Goal: Information Seeking & Learning: Learn about a topic

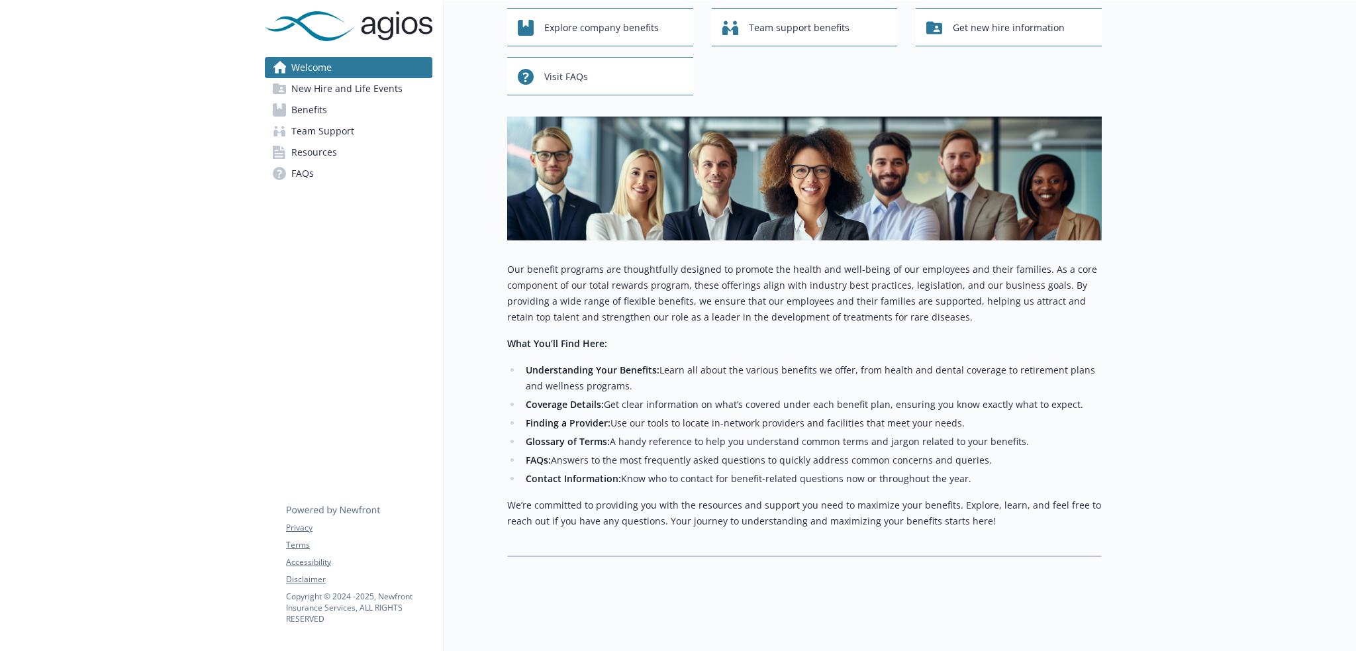
scroll to position [85, 0]
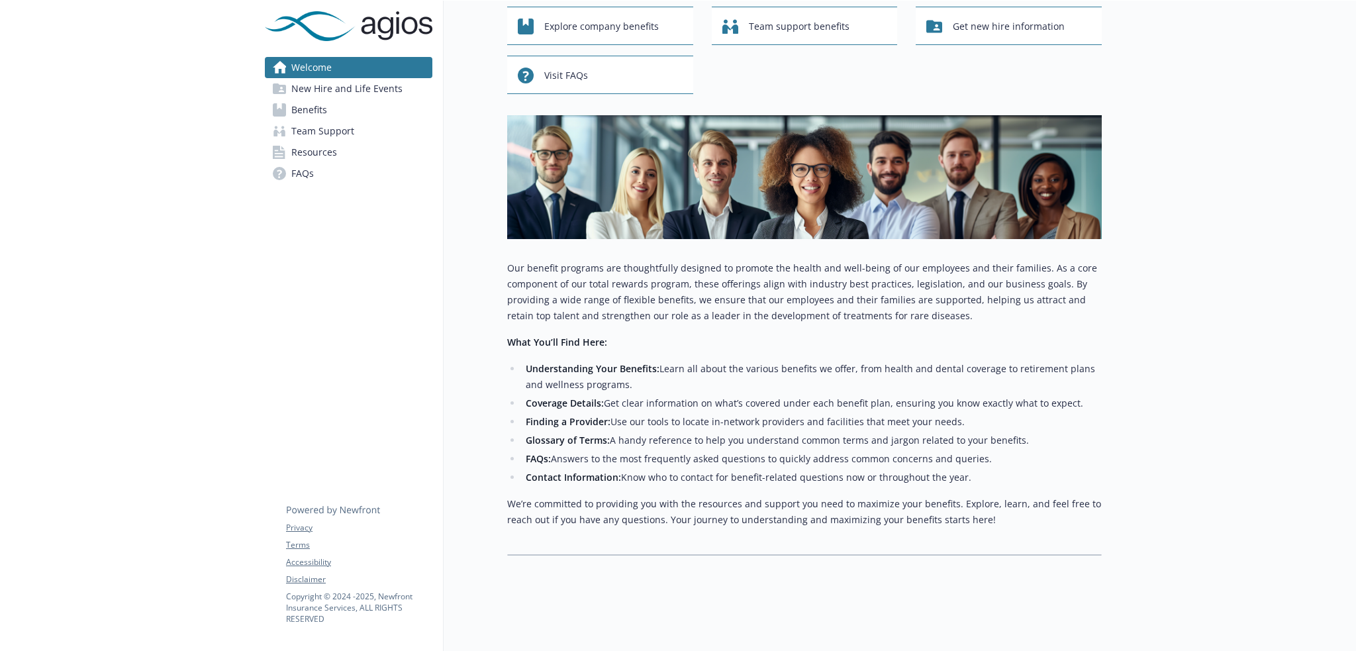
click at [309, 111] on span "Benefits" at bounding box center [309, 109] width 36 height 21
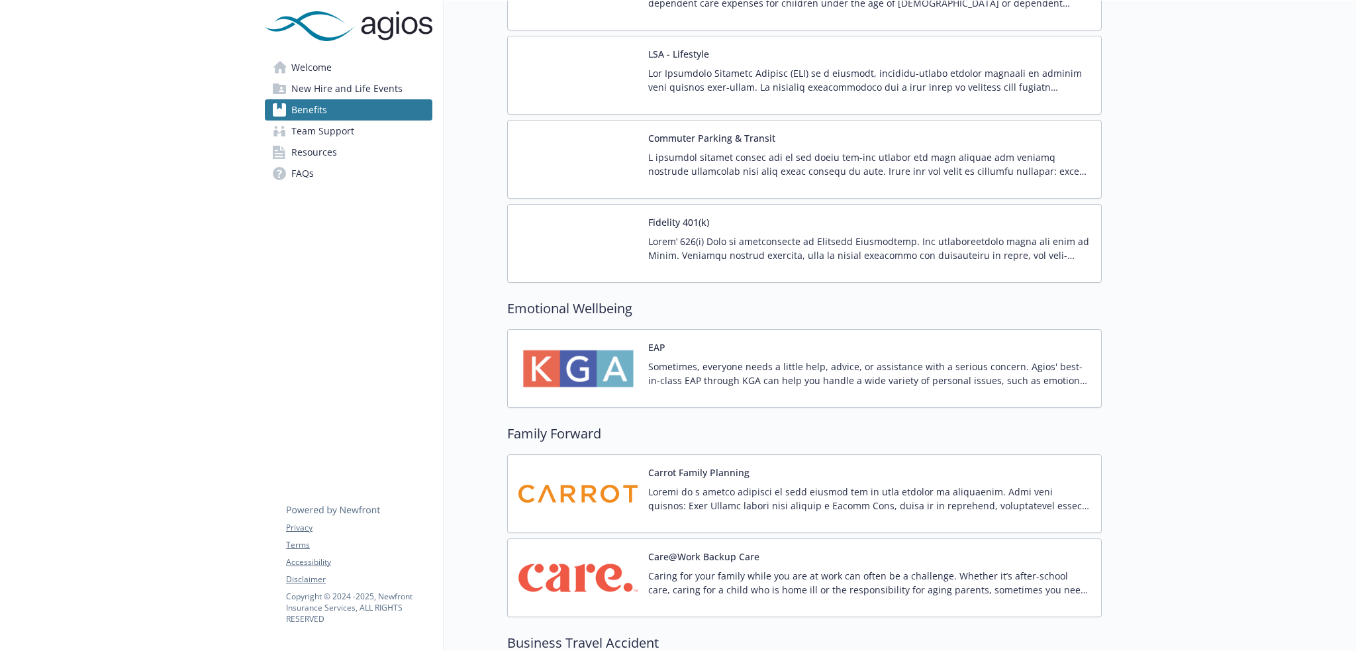
scroll to position [1424, 0]
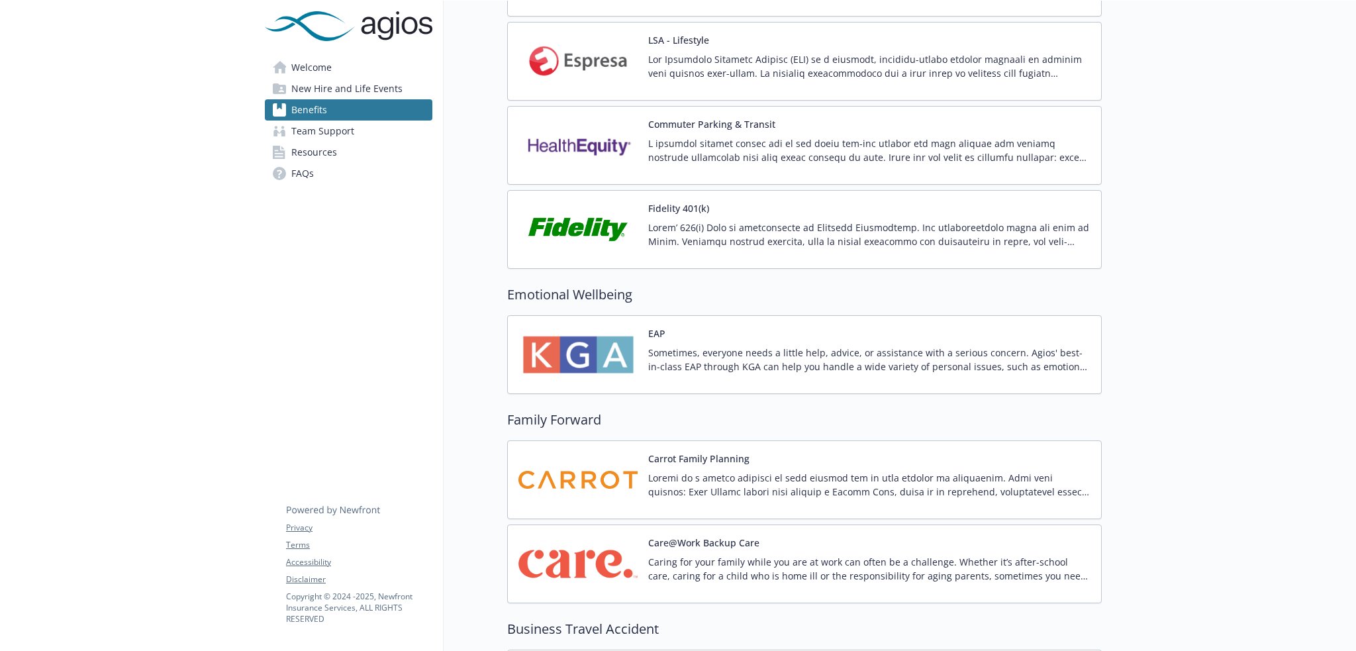
click at [652, 346] on p "Sometimes, everyone needs a little help, advice, or assistance with a serious c…" at bounding box center [869, 360] width 442 height 28
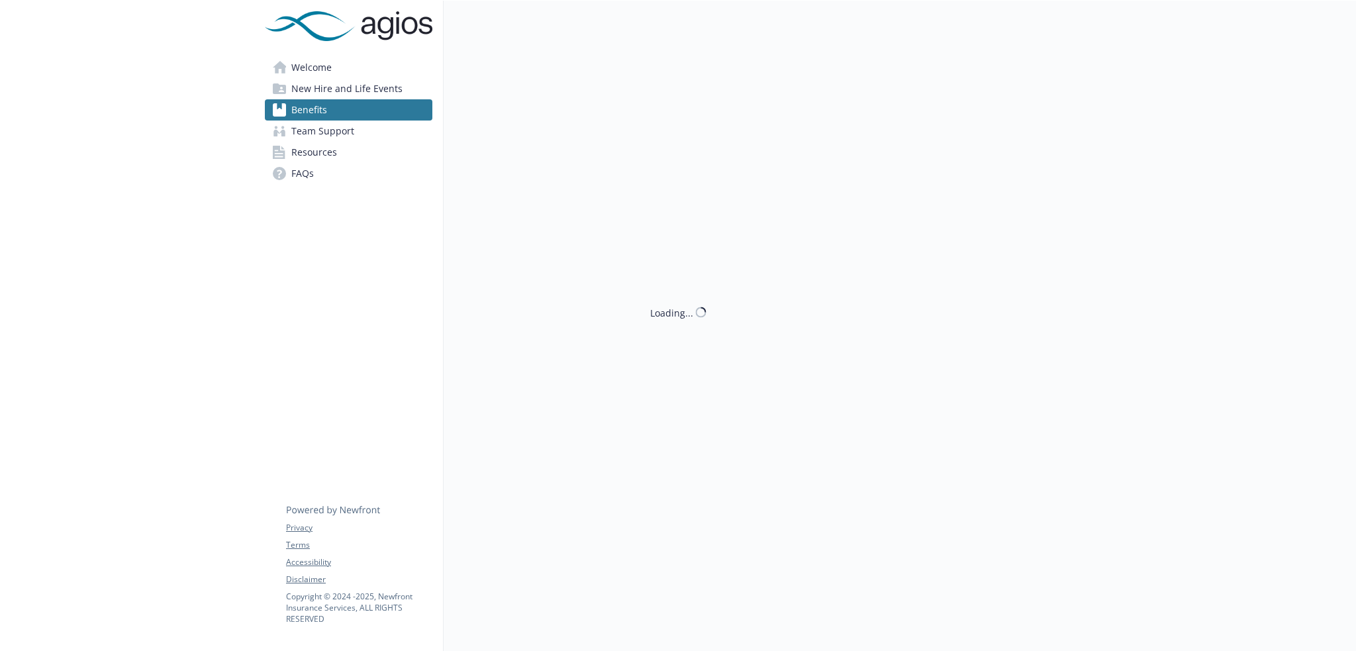
scroll to position [1424, 0]
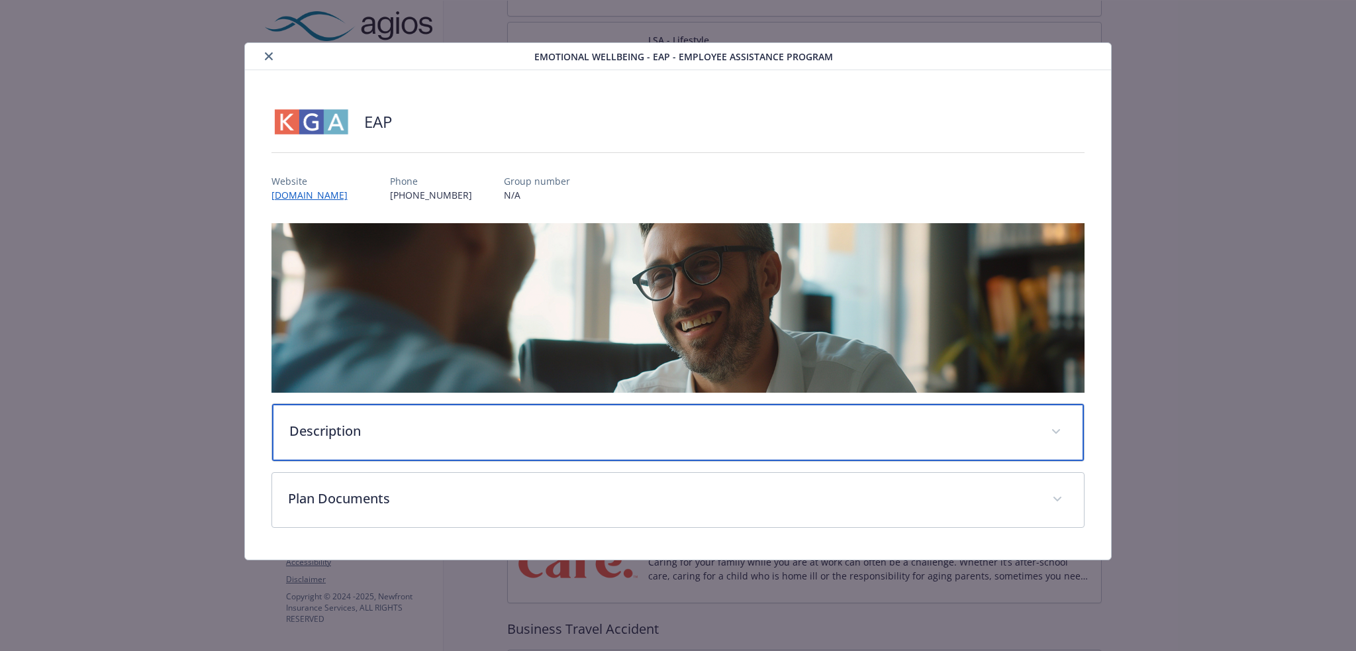
click at [487, 437] on p "Description" at bounding box center [662, 431] width 746 height 20
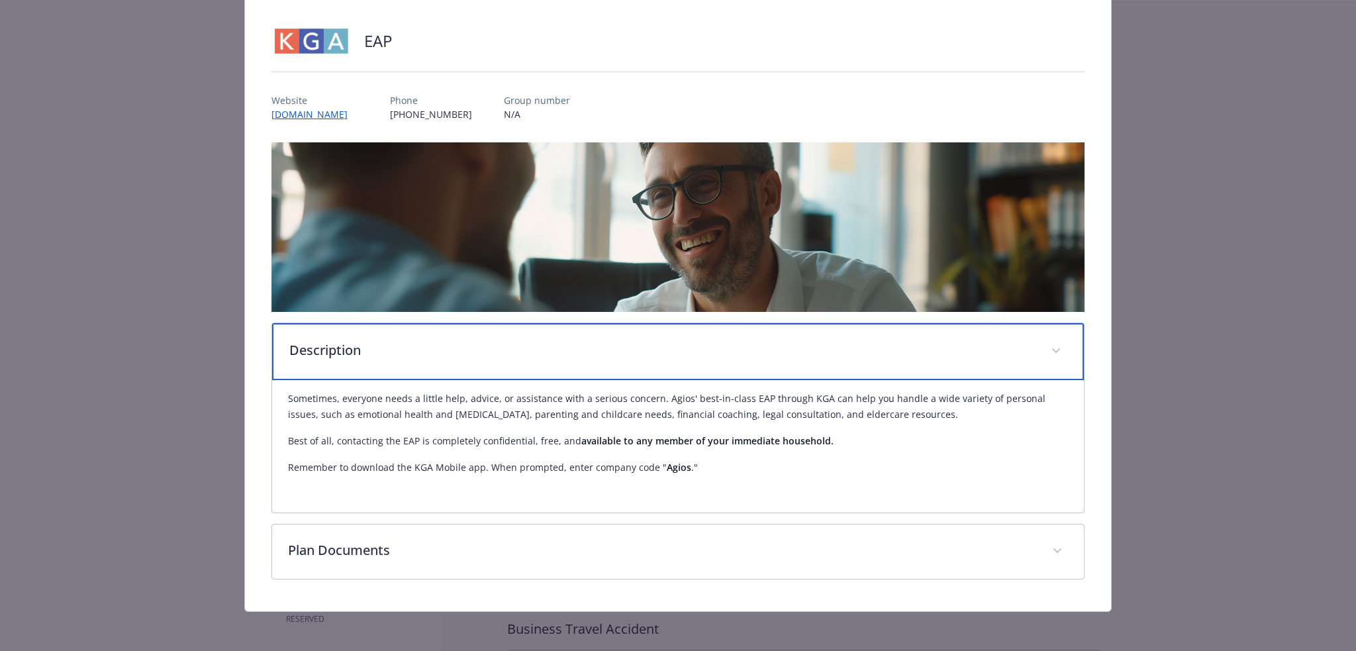
scroll to position [81, 0]
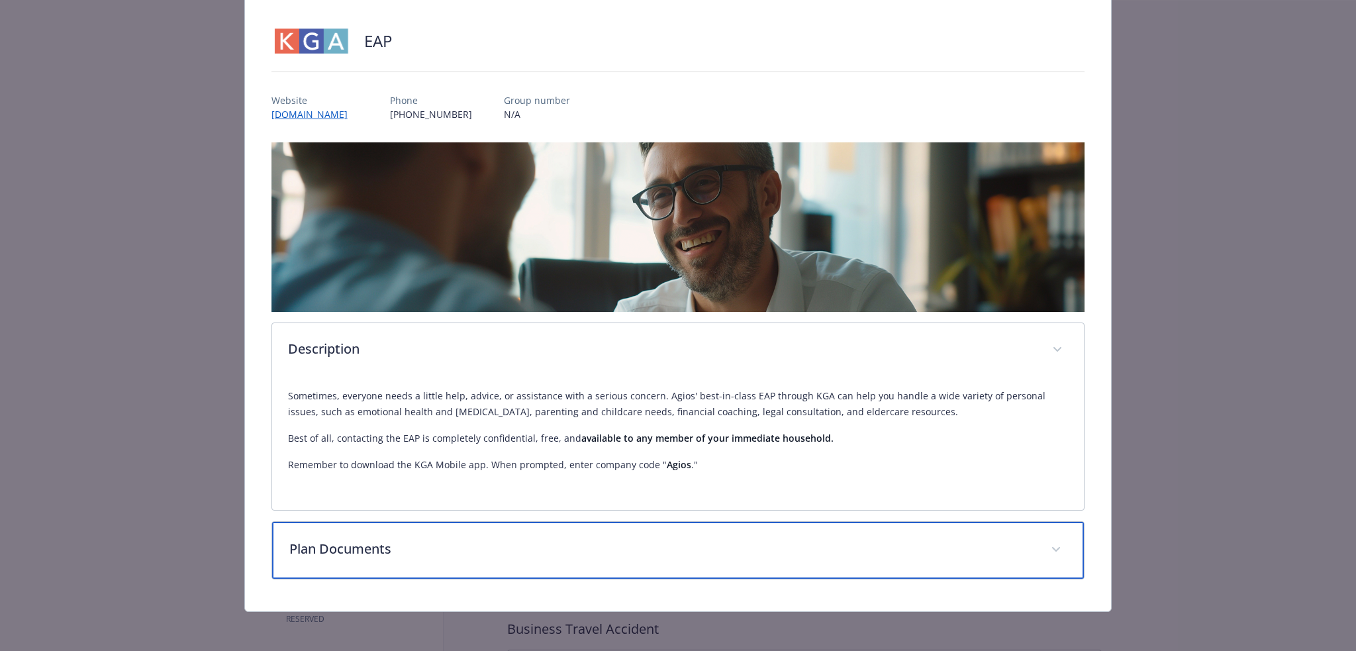
click at [442, 546] on p "Plan Documents" at bounding box center [662, 549] width 746 height 20
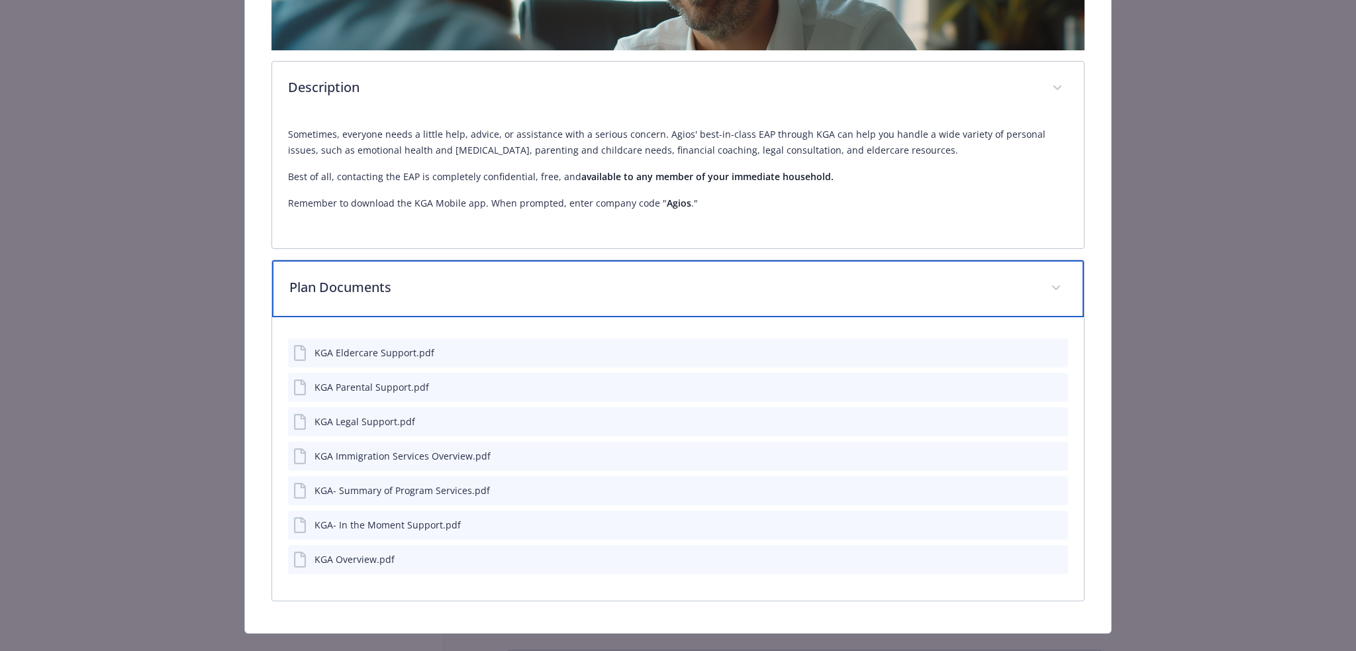
scroll to position [362, 0]
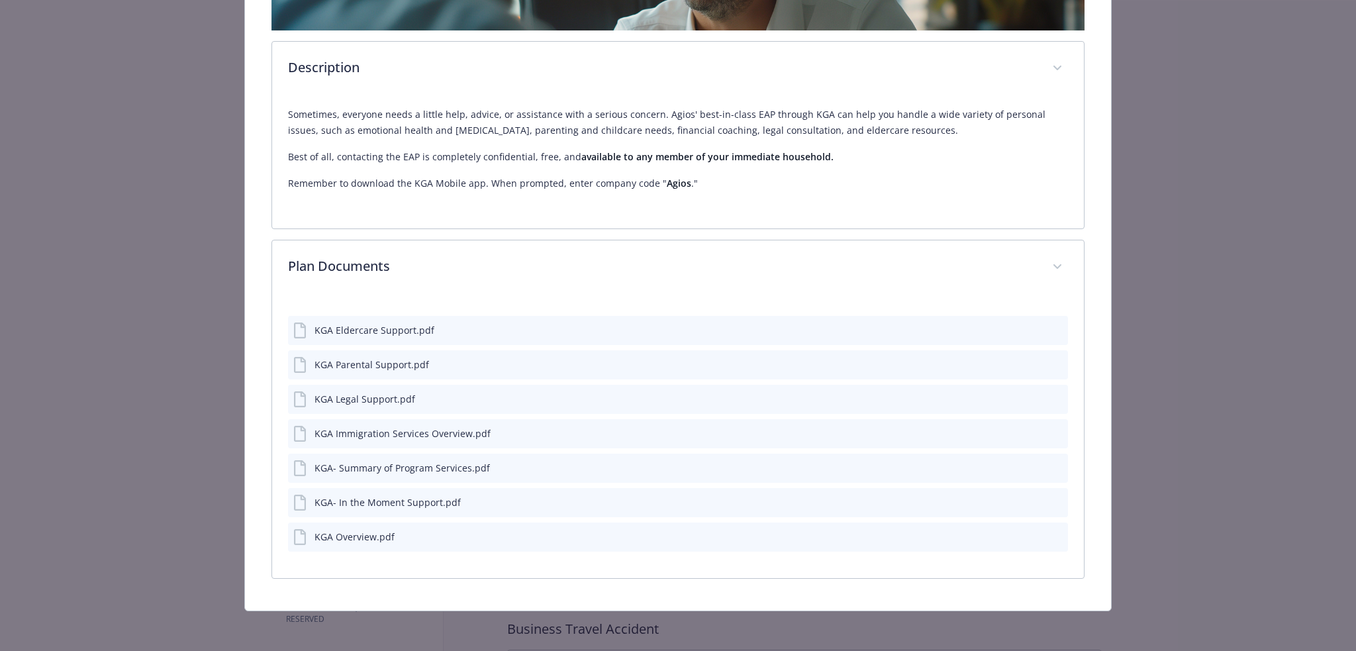
click at [395, 468] on div "KGA- Summary of Program Services.pdf" at bounding box center [402, 468] width 175 height 14
click at [1050, 467] on icon "preview file" at bounding box center [1056, 467] width 12 height 9
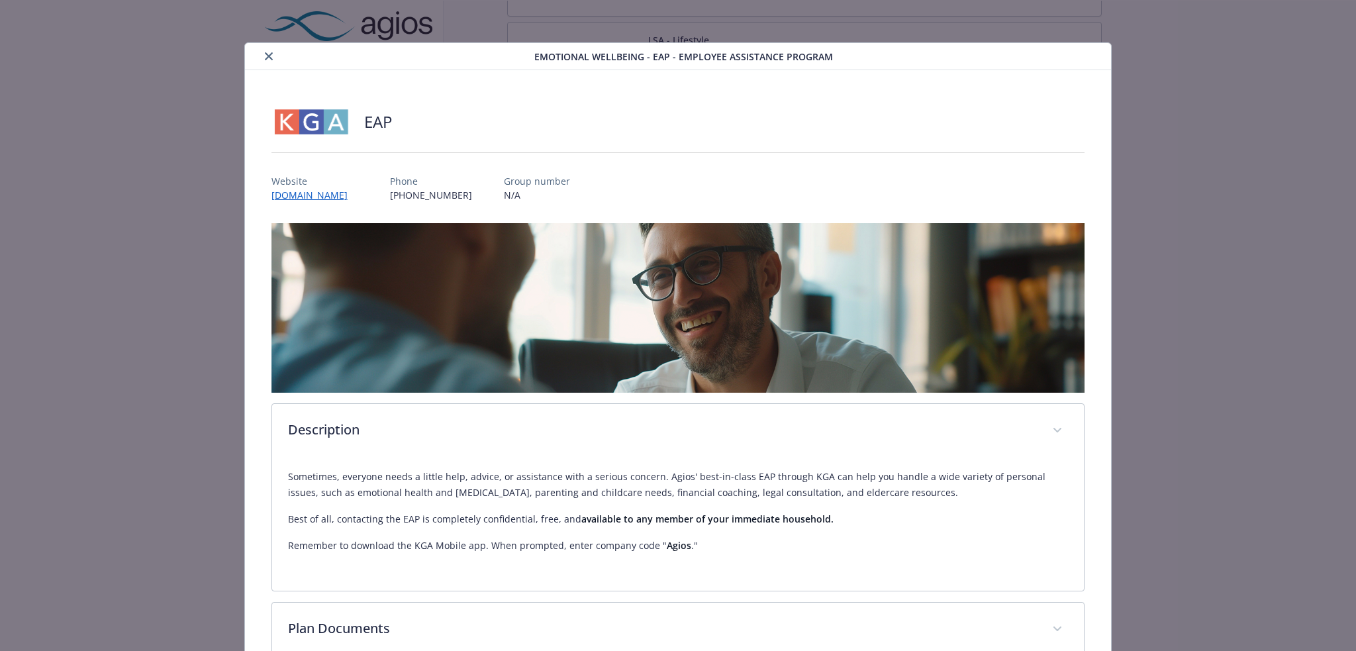
click at [266, 56] on icon "close" at bounding box center [269, 56] width 8 height 8
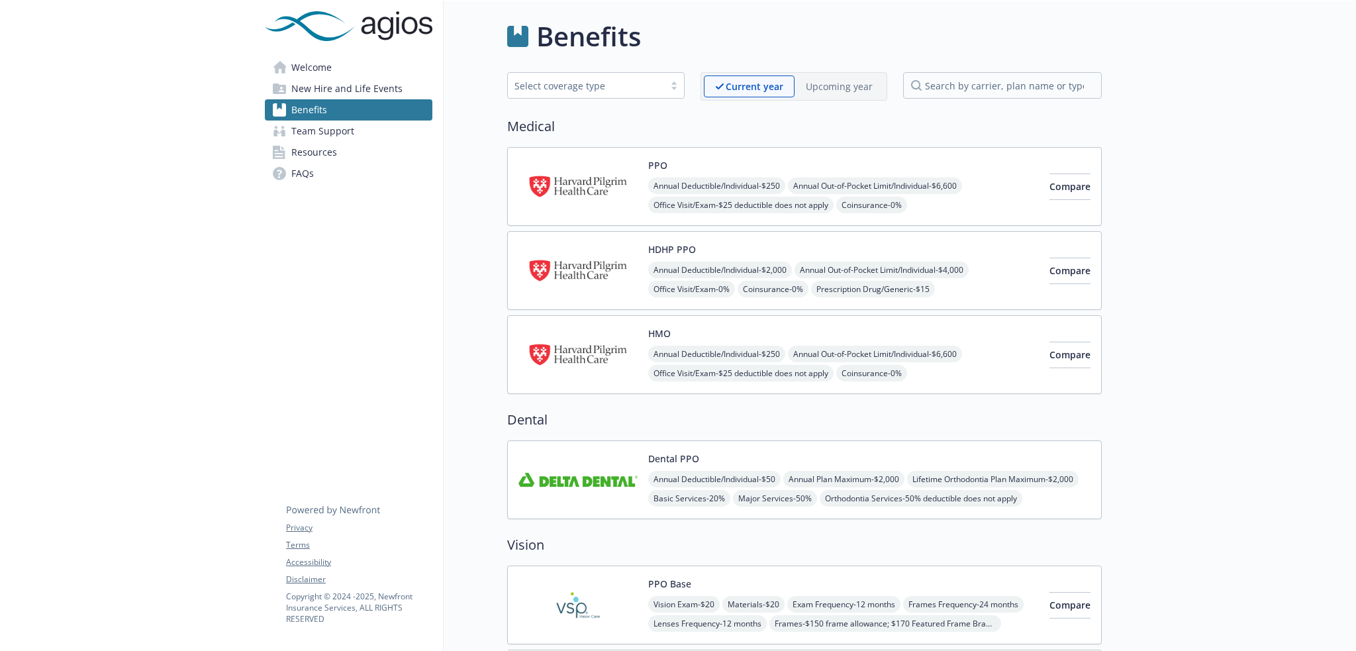
click at [311, 155] on span "Resources" at bounding box center [314, 152] width 46 height 21
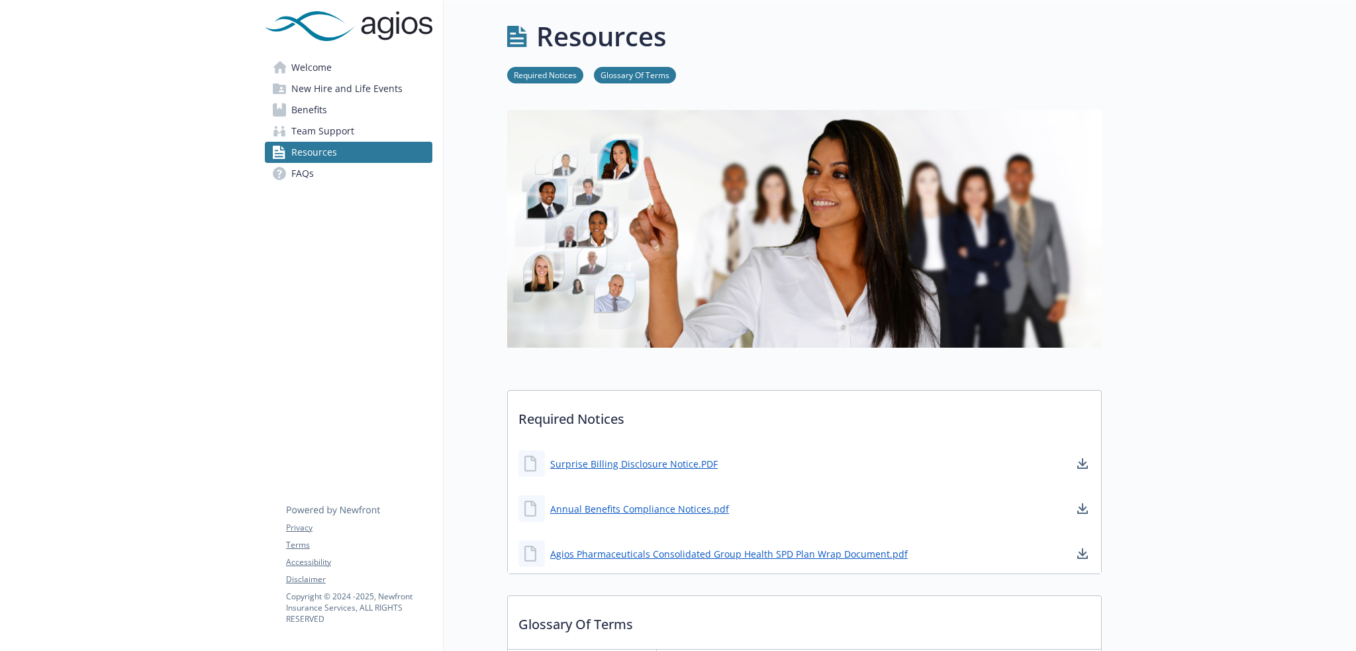
click at [308, 111] on span "Benefits" at bounding box center [309, 109] width 36 height 21
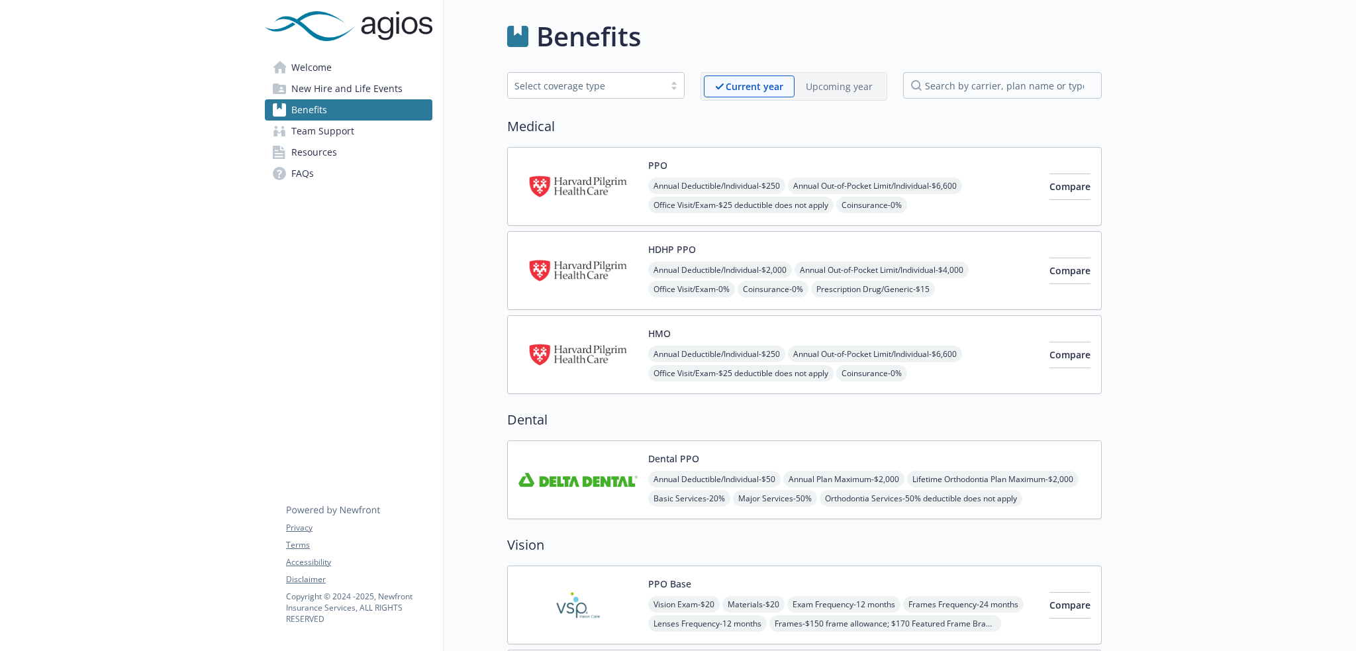
click at [302, 174] on span "FAQs" at bounding box center [302, 173] width 23 height 21
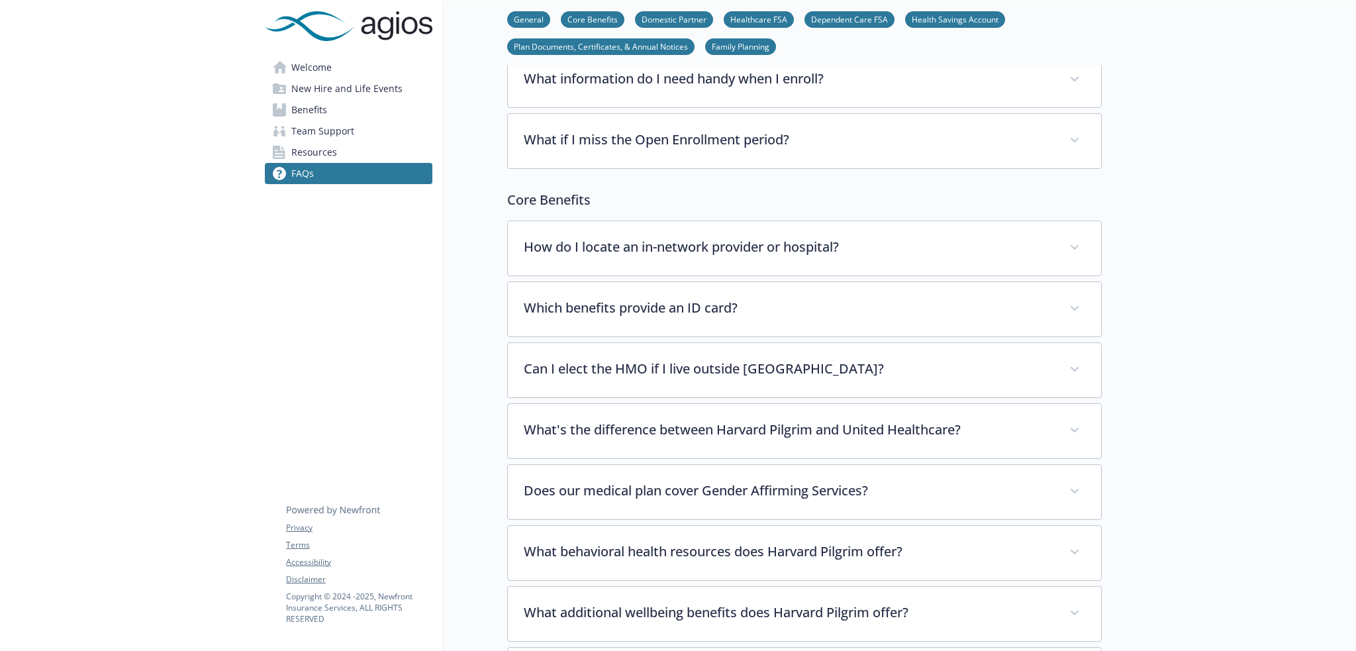
scroll to position [116, 0]
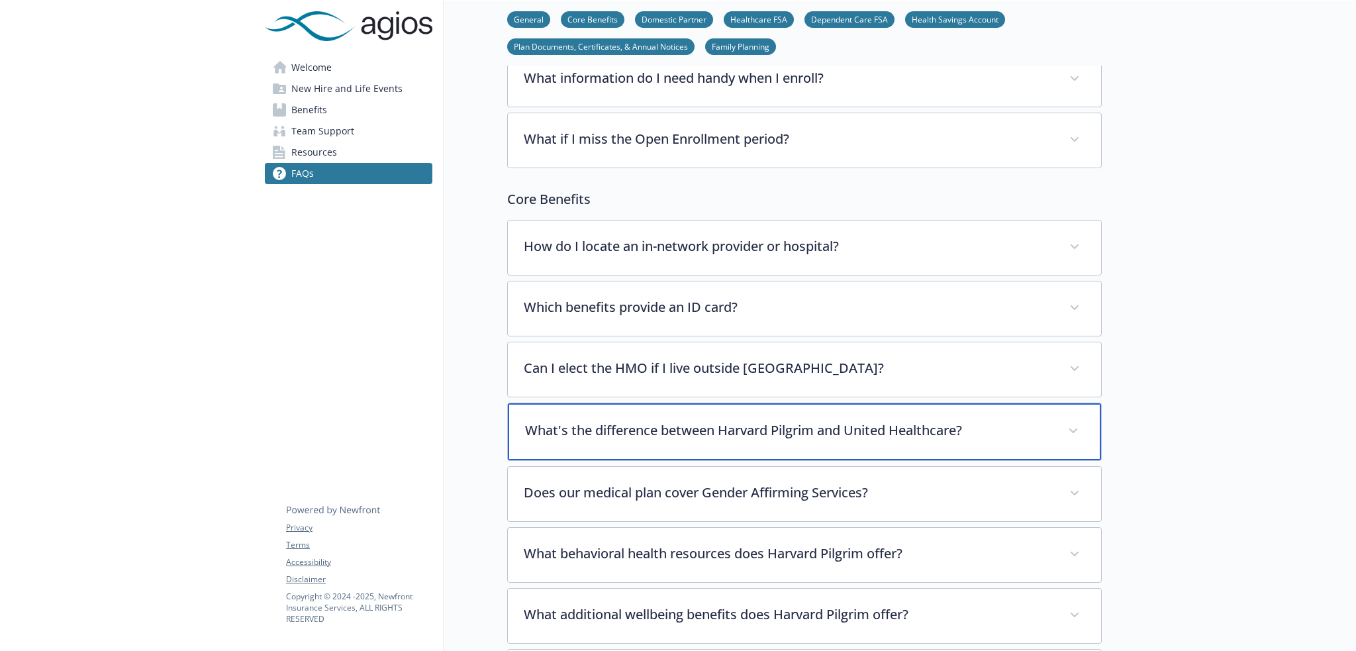
click at [604, 420] on p "What's the difference between Harvard Pilgrim and United Healthcare?" at bounding box center [788, 430] width 527 height 20
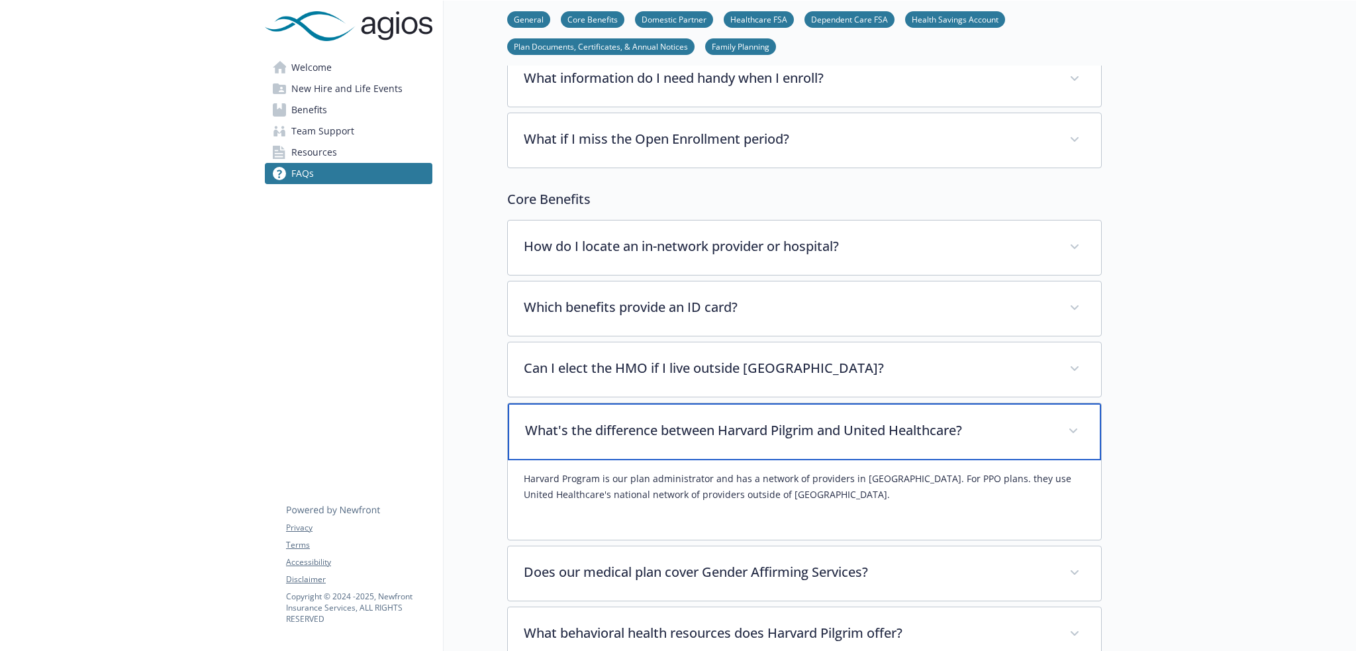
click at [601, 420] on p "What's the difference between Harvard Pilgrim and United Healthcare?" at bounding box center [788, 430] width 527 height 20
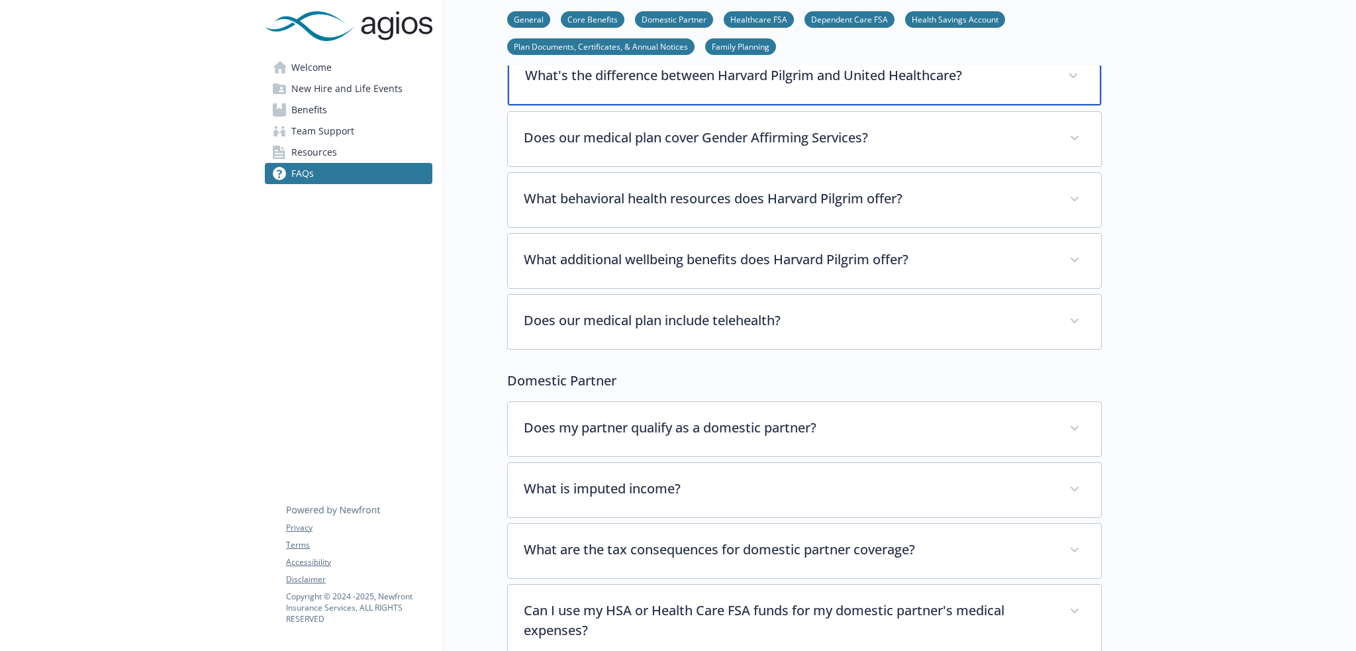
scroll to position [497, 0]
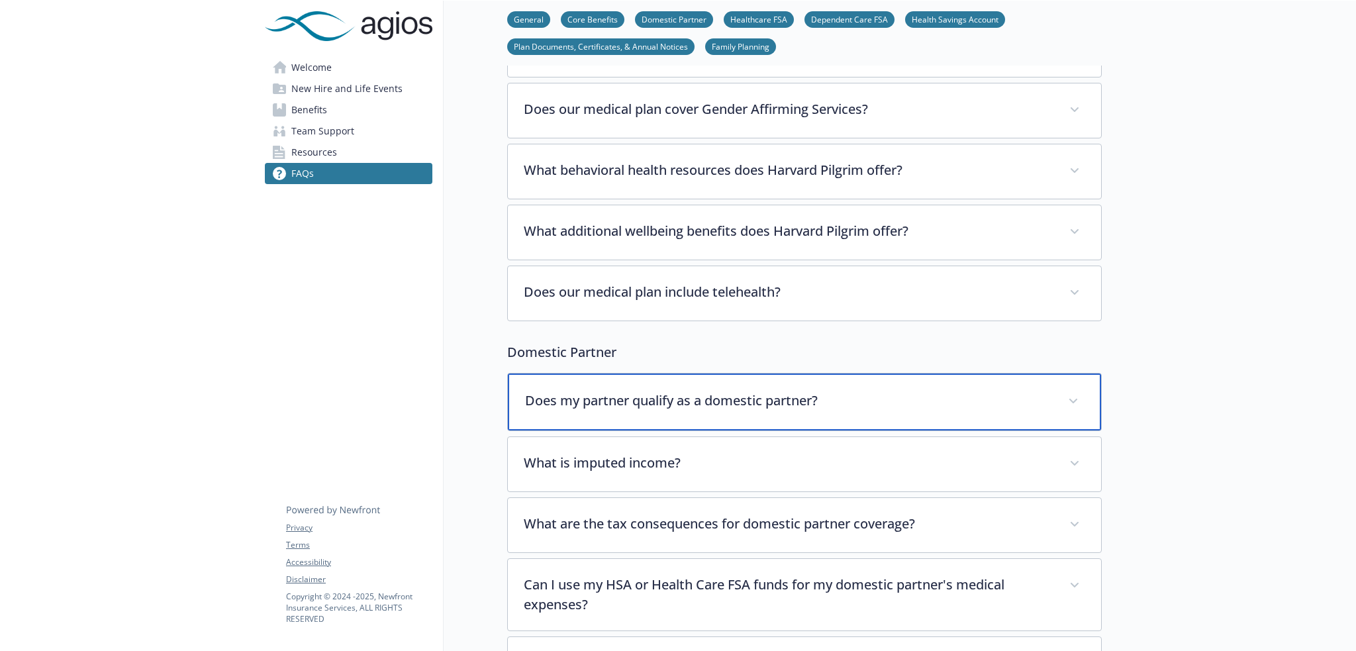
click at [603, 399] on p "Does my partner qualify as a domestic partner?" at bounding box center [788, 401] width 527 height 20
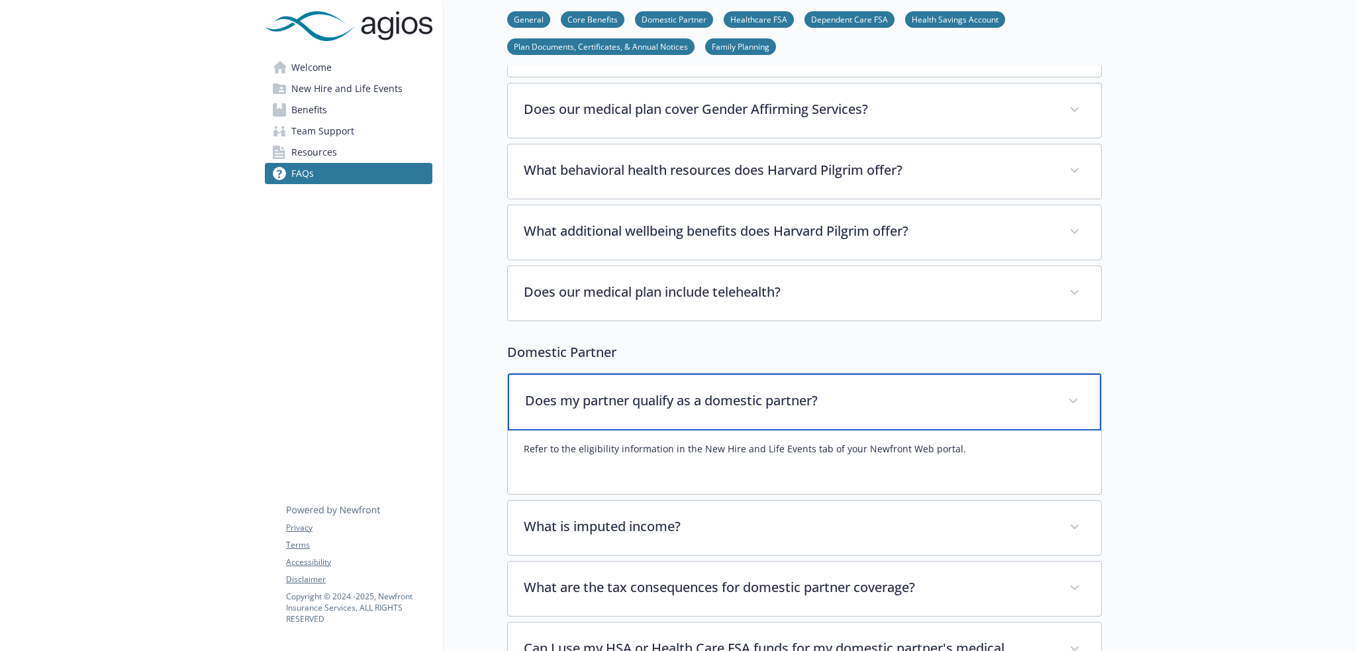
click at [603, 399] on p "Does my partner qualify as a domestic partner?" at bounding box center [788, 401] width 527 height 20
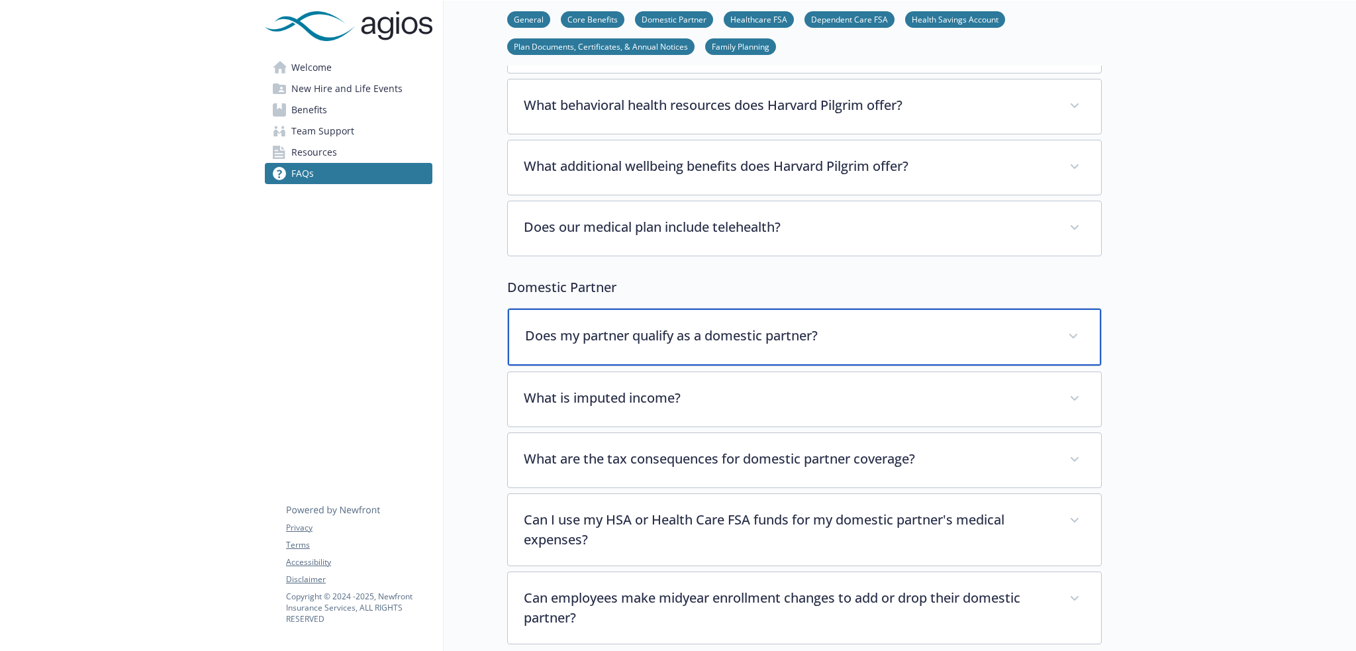
scroll to position [612, 0]
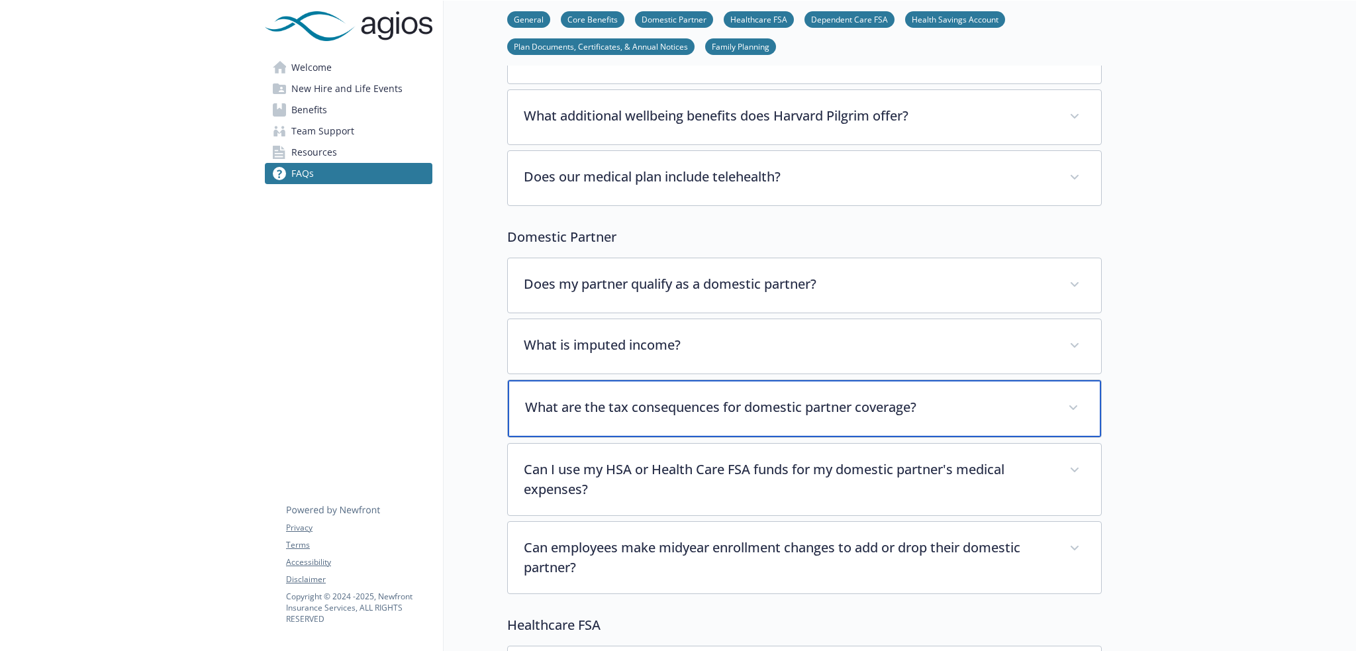
click at [599, 403] on p "What are the tax consequences for domestic partner coverage?" at bounding box center [788, 407] width 527 height 20
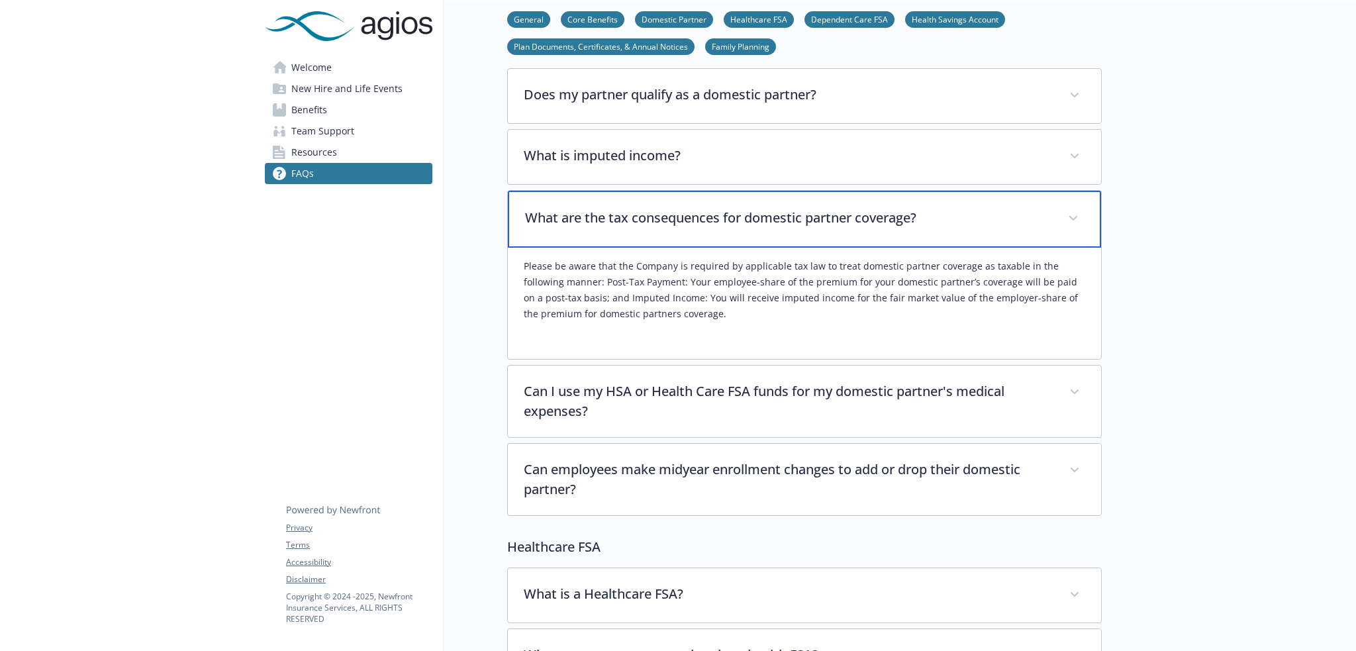
scroll to position [810, 0]
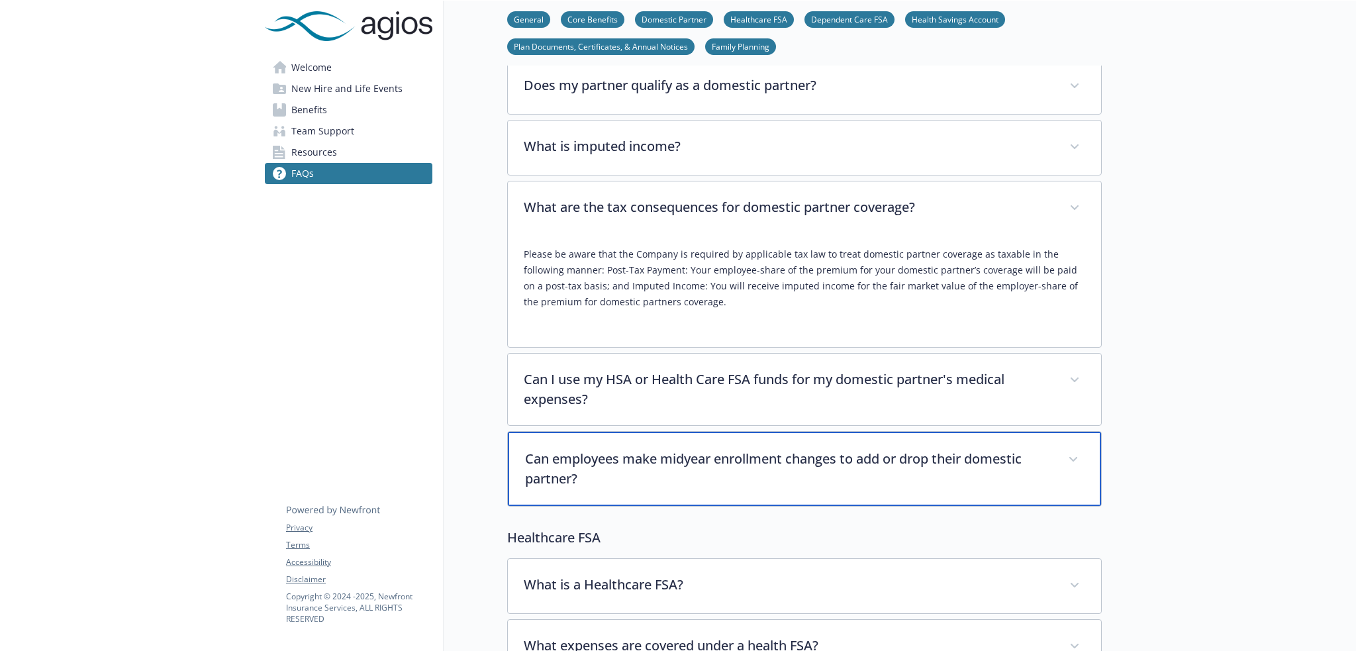
click at [622, 480] on p "Can employees make midyear enrollment changes to add or drop their domestic par…" at bounding box center [788, 469] width 527 height 40
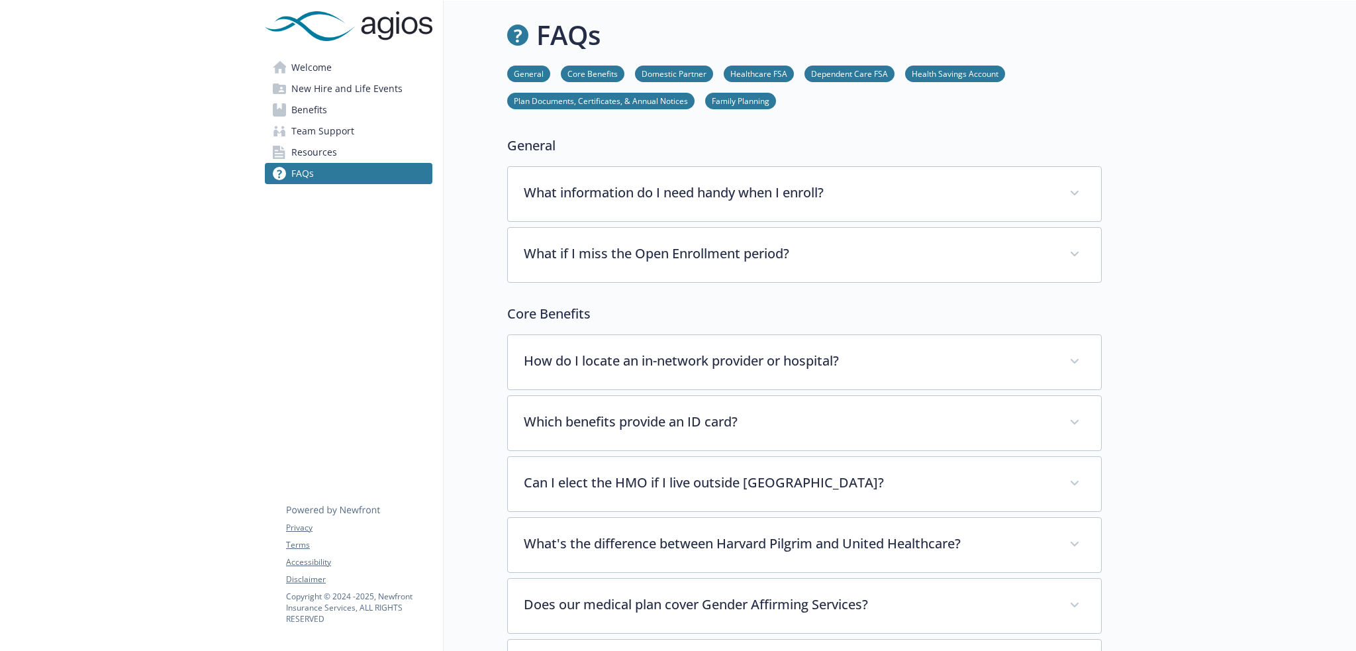
scroll to position [0, 0]
